Goal: Task Accomplishment & Management: Manage account settings

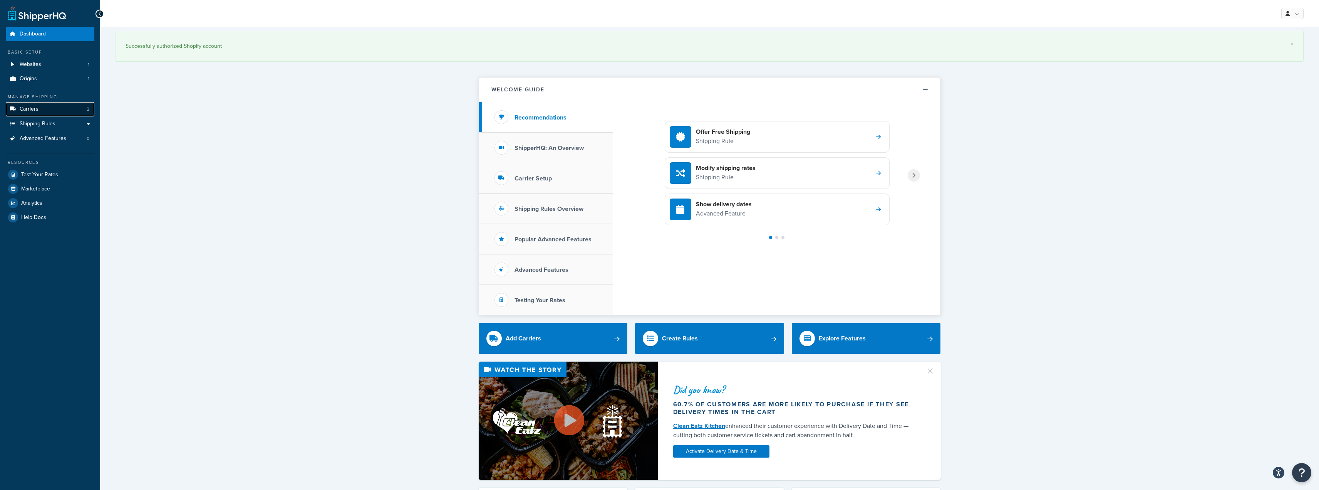
click at [44, 110] on link "Carriers 2" at bounding box center [50, 109] width 89 height 14
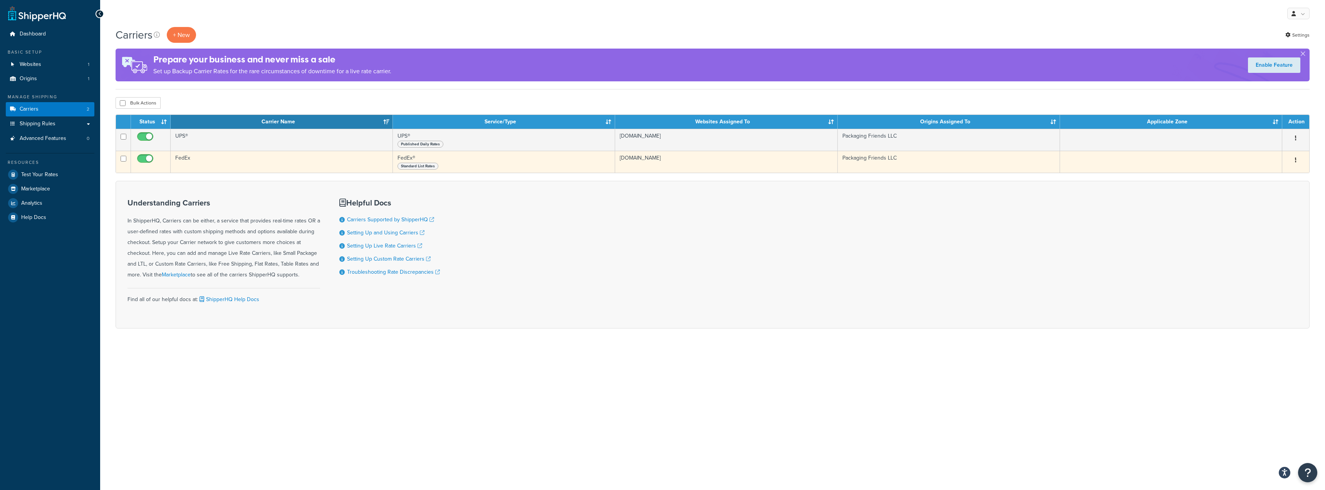
click at [538, 163] on div "Standard List Rates" at bounding box center [504, 166] width 213 height 8
click at [1297, 162] on button "button" at bounding box center [1296, 160] width 11 height 12
click at [1261, 173] on link "Edit" at bounding box center [1264, 176] width 61 height 16
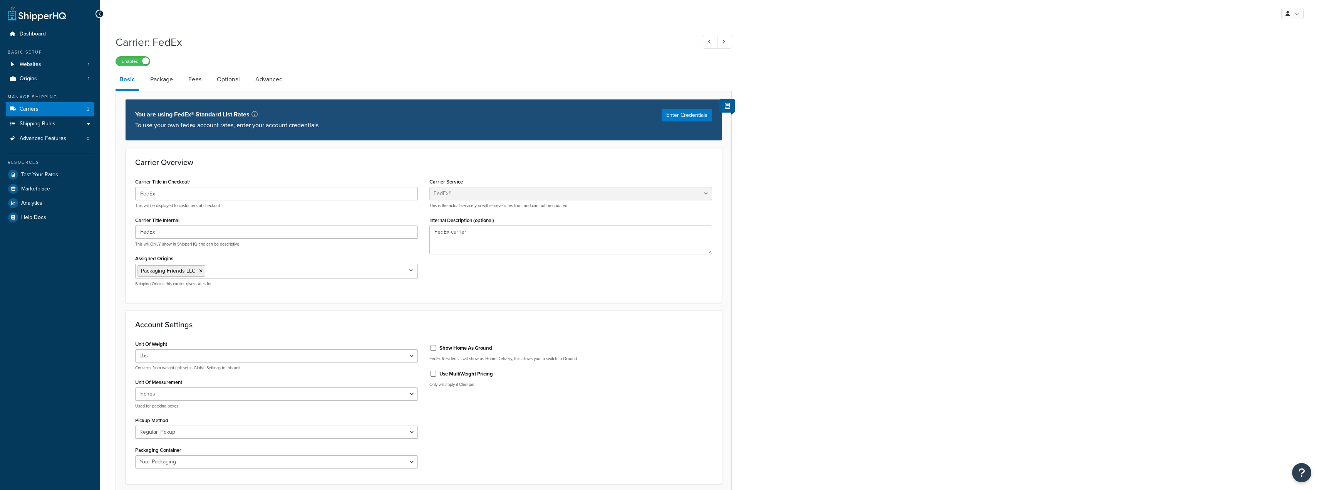
select select "fedEx"
select select "REGULAR_PICKUP"
select select "YOUR_PACKAGING"
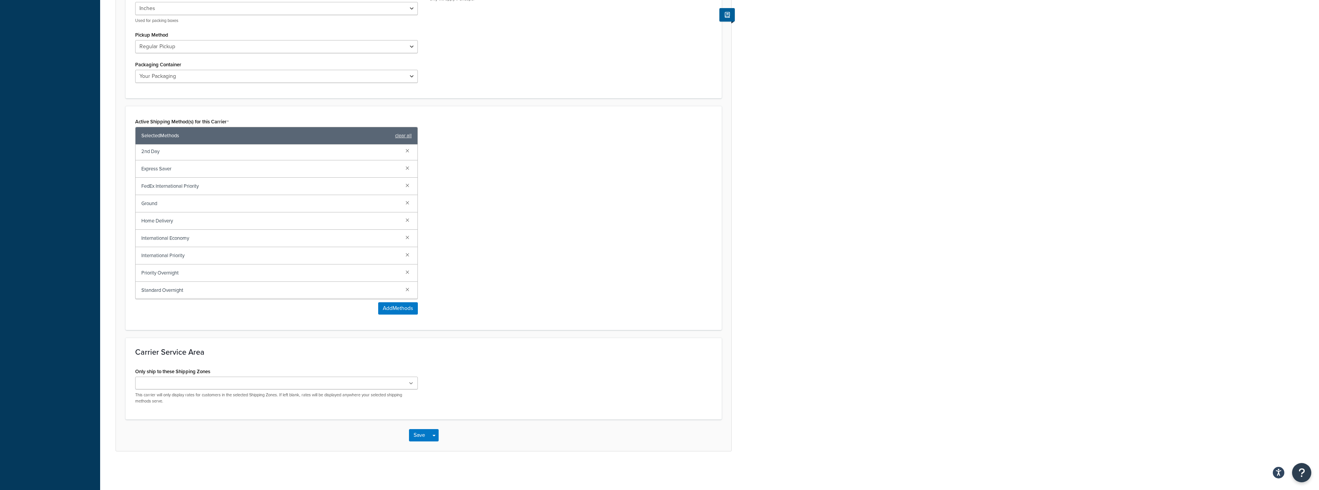
scroll to position [386, 0]
